Goal: Task Accomplishment & Management: Manage account settings

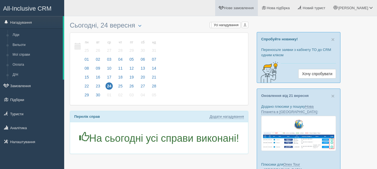
click at [256, 10] on link "Нове замовлення" at bounding box center [236, 8] width 43 height 16
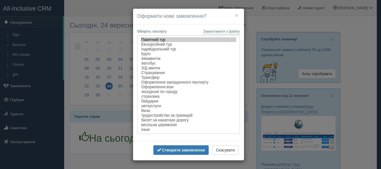
click at [252, 14] on div "× Оформити нове замовлення? Завантажити з файлу Оберіть послугу Пакетний тур Ек…" at bounding box center [190, 84] width 381 height 169
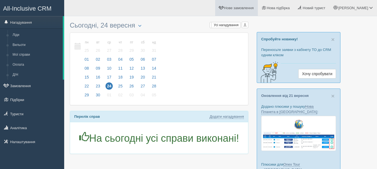
click at [255, 11] on link "Нове замовлення" at bounding box center [236, 8] width 43 height 16
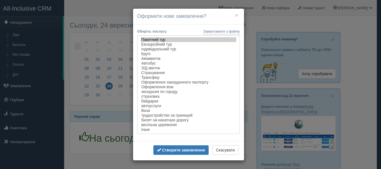
click at [261, 21] on div "× Оформити нове замовлення? Завантажити з файлу Оберіть послугу Пакетний тур Ек…" at bounding box center [190, 84] width 381 height 169
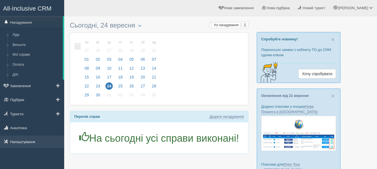
click at [37, 144] on link "Налаштування" at bounding box center [32, 142] width 64 height 12
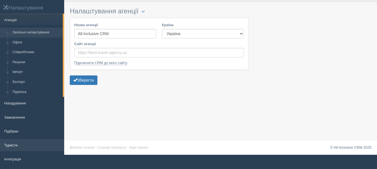
scroll to position [28, 0]
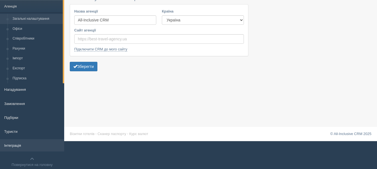
click at [28, 142] on link "Інтеграція" at bounding box center [32, 146] width 64 height 12
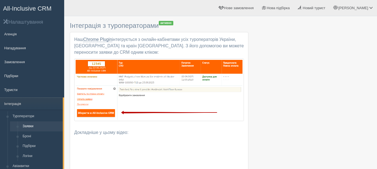
click at [46, 8] on span "All-Inclusive CRM" at bounding box center [27, 8] width 49 height 7
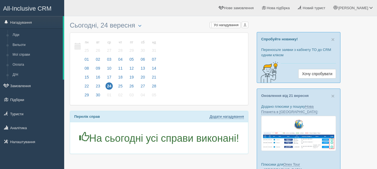
click at [219, 117] on link "Додати нагадування" at bounding box center [227, 117] width 34 height 4
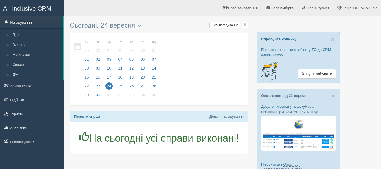
select select "13"
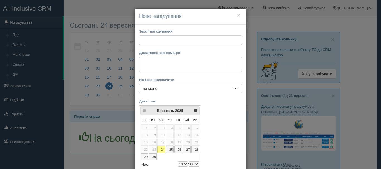
click at [228, 39] on input "text" at bounding box center [190, 39] width 103 height 9
click at [214, 62] on textarea at bounding box center [190, 64] width 103 height 15
paste textarea "https://console.allinclusivecrm.com/trello?cardOpened=8881"
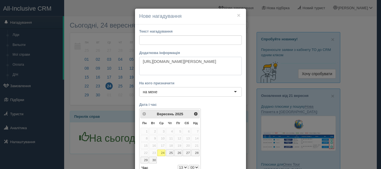
type textarea "https://console.allinclusivecrm.com/trello?cardOpened=8881"
click at [209, 42] on input "text" at bounding box center [190, 39] width 103 height 9
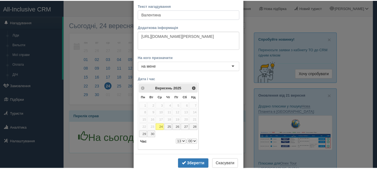
scroll to position [40, 0]
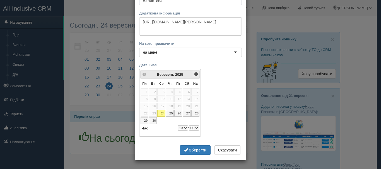
type input "Валентина"
click at [195, 75] on span "Наст>" at bounding box center [196, 74] width 4 height 4
select select "13"
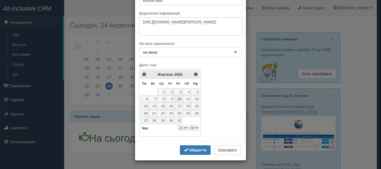
click at [178, 98] on link "10" at bounding box center [178, 99] width 8 height 7
select select "13"
click at [193, 129] on select "00 05 10 15 20 25 30 35 40 45 50 55" at bounding box center [194, 128] width 10 height 5
select select "13"
select select "10"
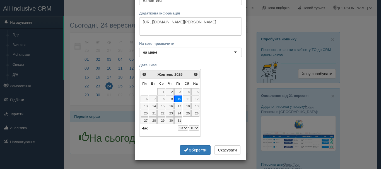
click at [183, 127] on select "0 1 2 3 4 5 6 7 8 9 10 11 12 13 14 15 16 17 18 19 20 21 22 23" at bounding box center [183, 128] width 10 height 5
select select "11"
select select "10"
click at [189, 148] on b "Зберегти" at bounding box center [198, 150] width 18 height 4
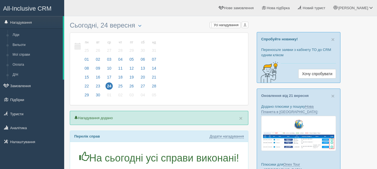
click at [250, 63] on div at bounding box center [221, 150] width 302 height 263
click at [31, 112] on link "Туристи" at bounding box center [32, 114] width 64 height 12
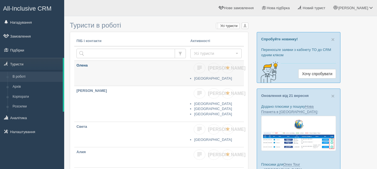
click at [100, 78] on link "Олена" at bounding box center [131, 73] width 114 height 25
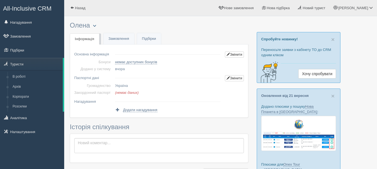
click at [99, 26] on button "button" at bounding box center [94, 26] width 9 height 7
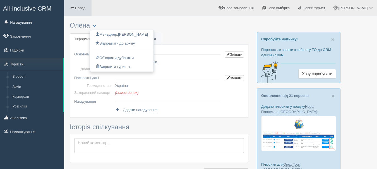
click at [88, 10] on link "Назад" at bounding box center [77, 8] width 27 height 16
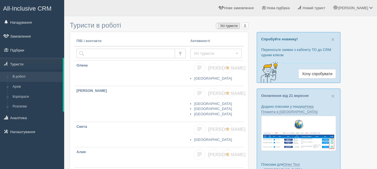
click at [234, 26] on label "Усі туристи" at bounding box center [227, 26] width 23 height 6
click at [244, 28] on button "button" at bounding box center [245, 26] width 7 height 6
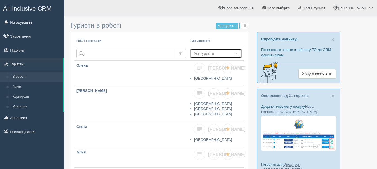
click at [221, 54] on span "Усі туристи" at bounding box center [214, 54] width 40 height 6
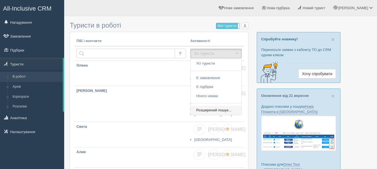
click at [235, 111] on link "Розширений пошук..." at bounding box center [216, 110] width 51 height 9
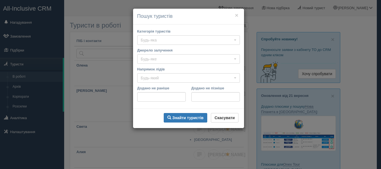
click at [253, 94] on div "× Пошук туристів Категорія туристів Будь-яка Будь-яка VIP горящие туры группа ш…" at bounding box center [190, 84] width 381 height 169
